Goal: Task Accomplishment & Management: Manage account settings

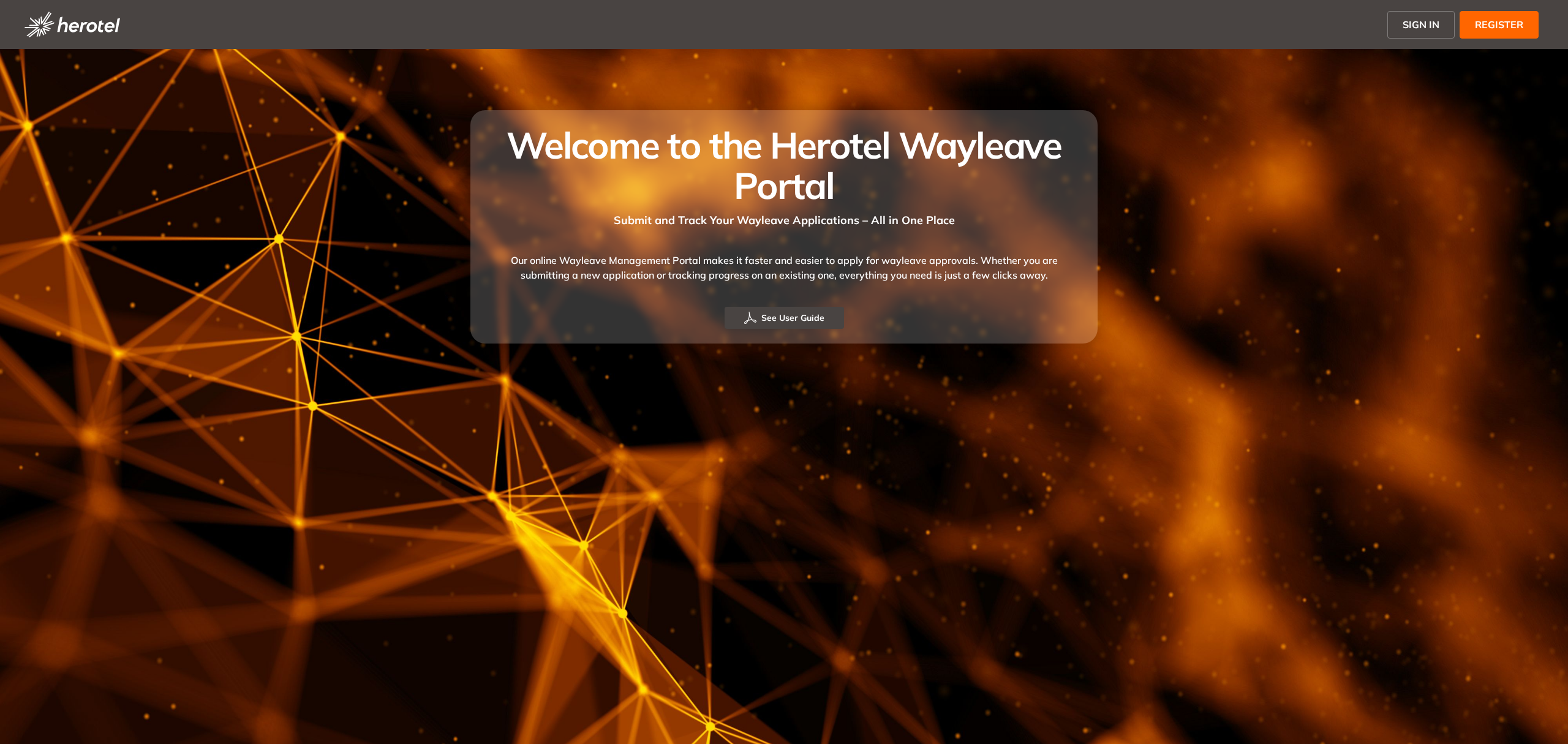
click at [1422, 25] on span "SIGN IN" at bounding box center [1421, 25] width 37 height 15
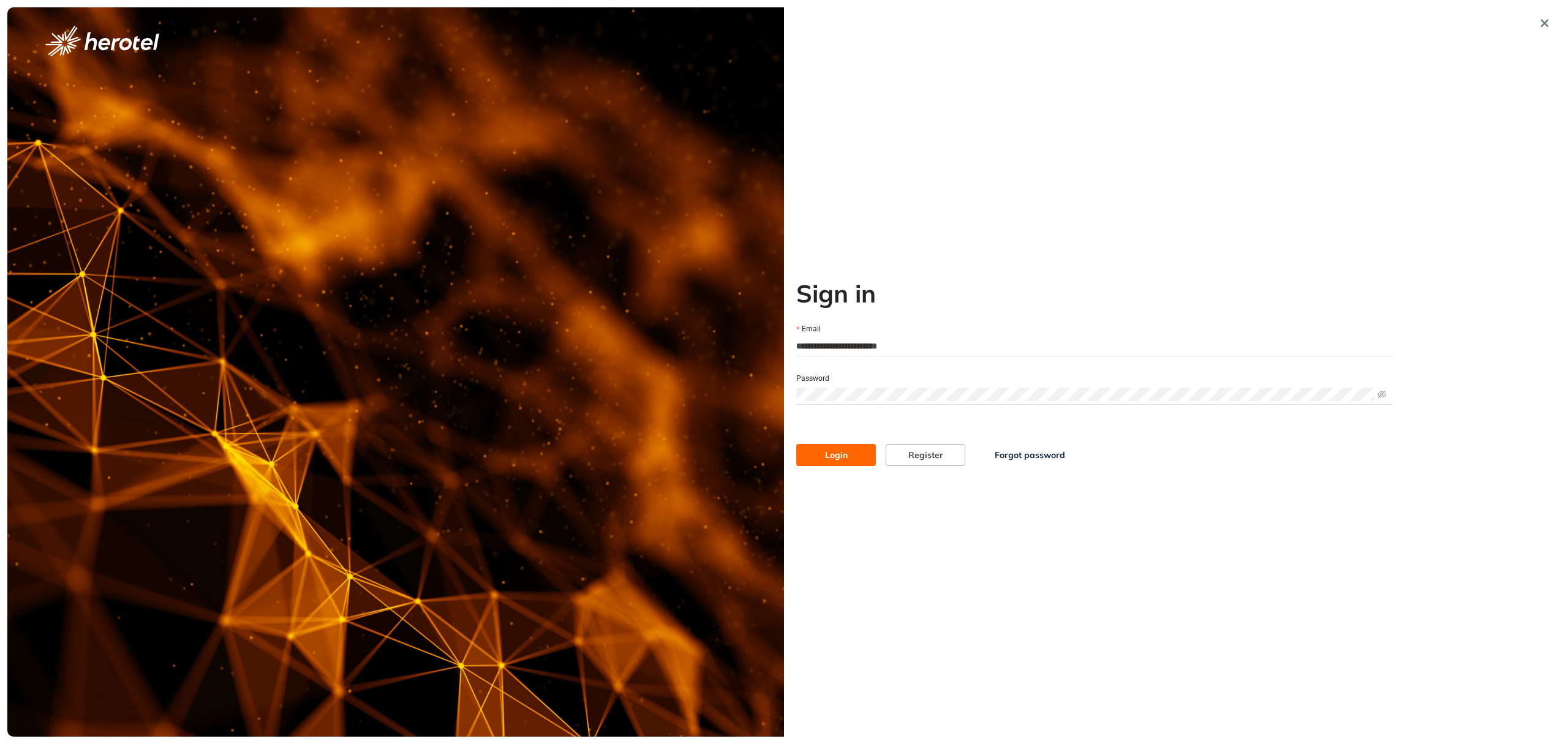
click at [827, 460] on span "Login" at bounding box center [836, 455] width 22 height 14
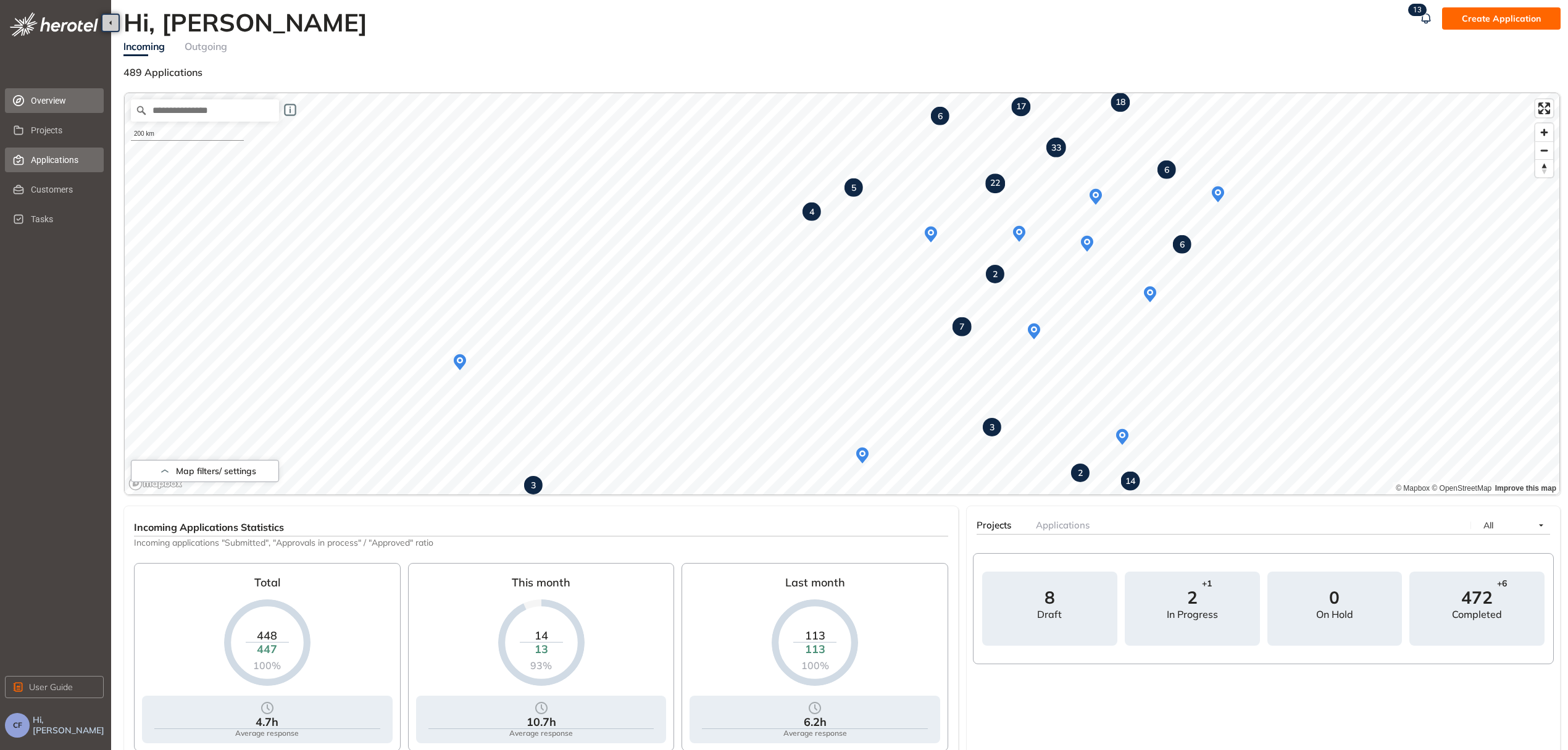
click at [40, 156] on span "Applications" at bounding box center [62, 160] width 63 height 24
